Goal: Communication & Community: Ask a question

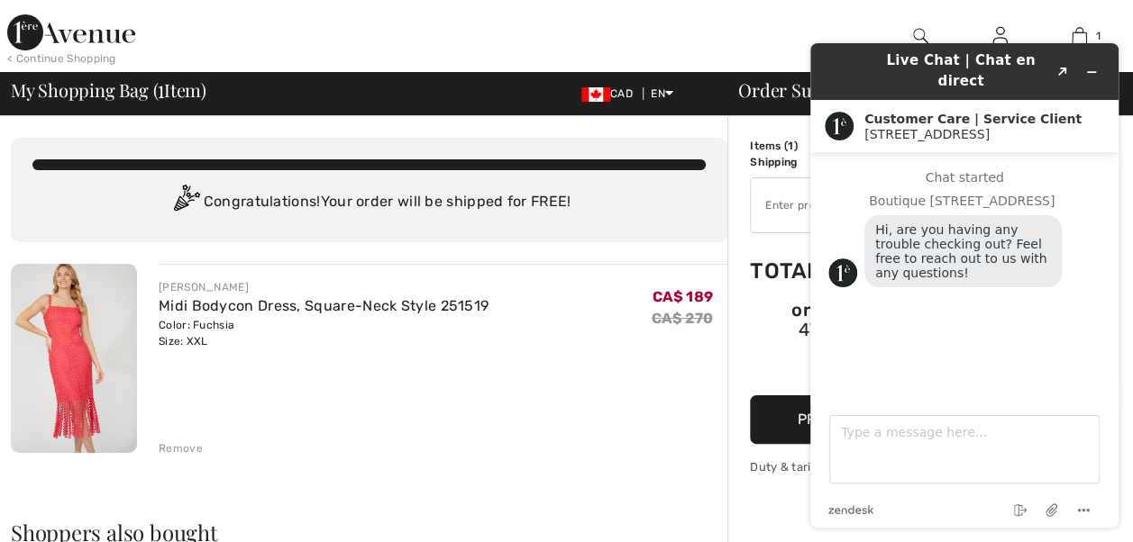
click at [640, 407] on div "[PERSON_NAME] Midi Bodycon Dress, Square-Neck Style 251519 Color: Fuchsia Size:…" at bounding box center [443, 360] width 569 height 193
click at [845, 424] on textarea "Type a message here..." at bounding box center [964, 449] width 270 height 68
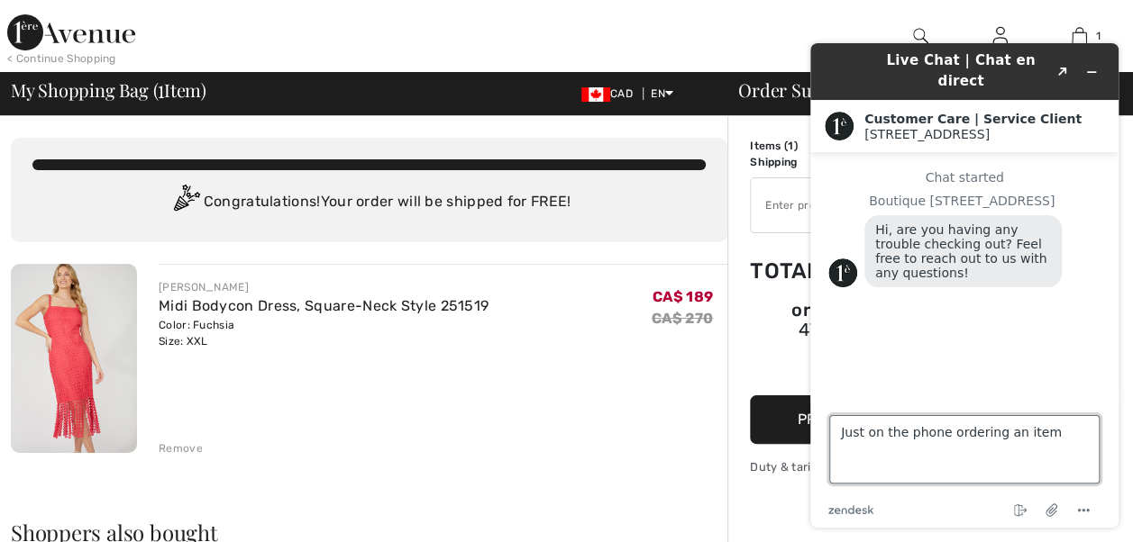
click at [1046, 435] on textarea "Just on the phone ordering an item" at bounding box center [964, 449] width 270 height 68
type textarea "Just on the phone ordering an item. thank you"
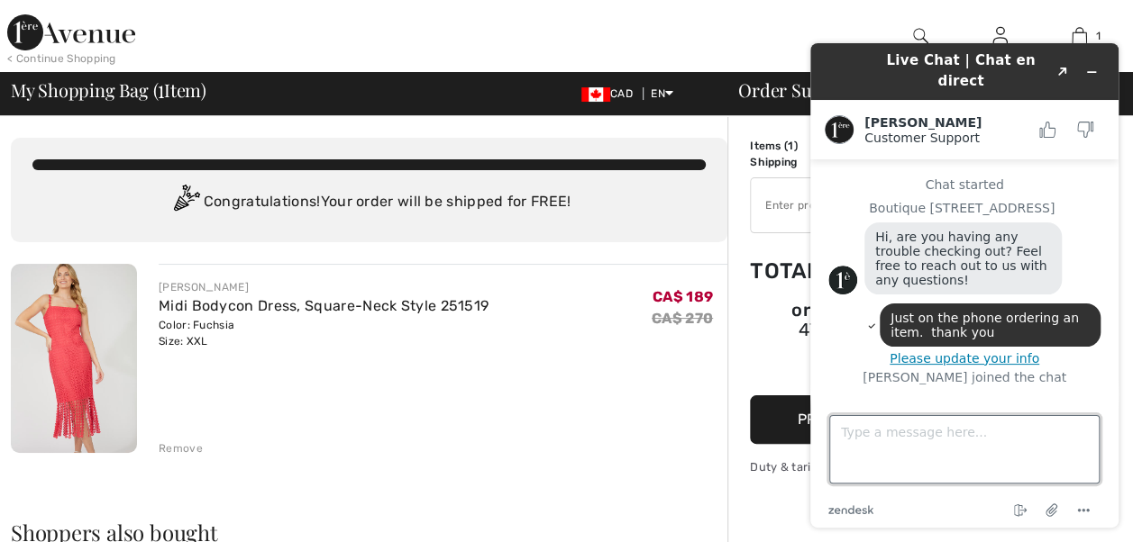
scroll to position [81, 0]
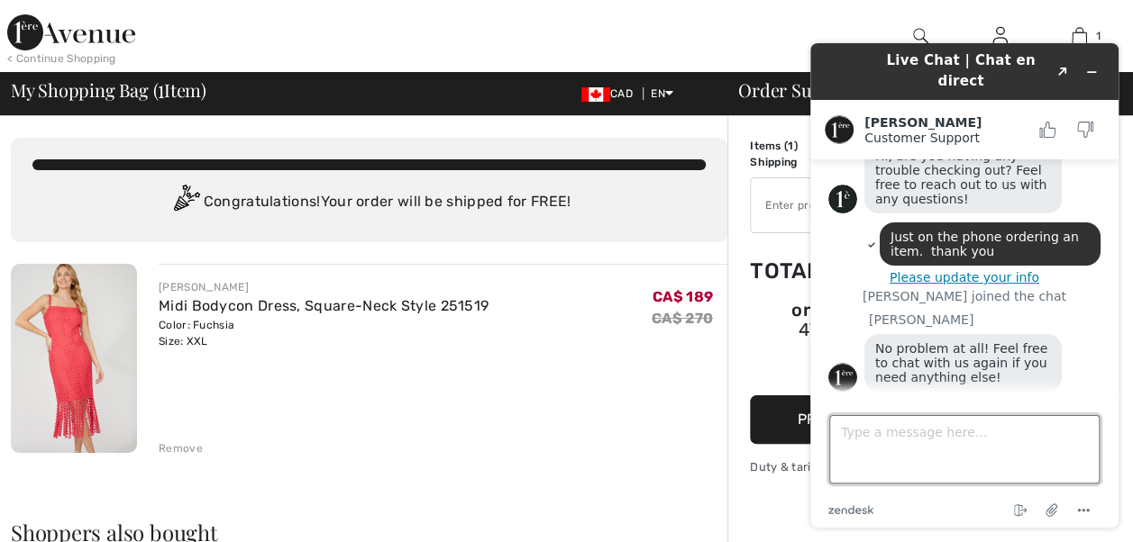
click at [936, 431] on textarea "Type a message here..." at bounding box center [964, 449] width 270 height 68
click at [981, 445] on textarea "Thank y" at bounding box center [964, 449] width 270 height 68
click at [915, 434] on textarea "Thank y" at bounding box center [964, 449] width 270 height 68
type textarea "T"
click at [1100, 59] on button "Minimize widget" at bounding box center [1091, 71] width 29 height 25
